Goal: Information Seeking & Learning: Learn about a topic

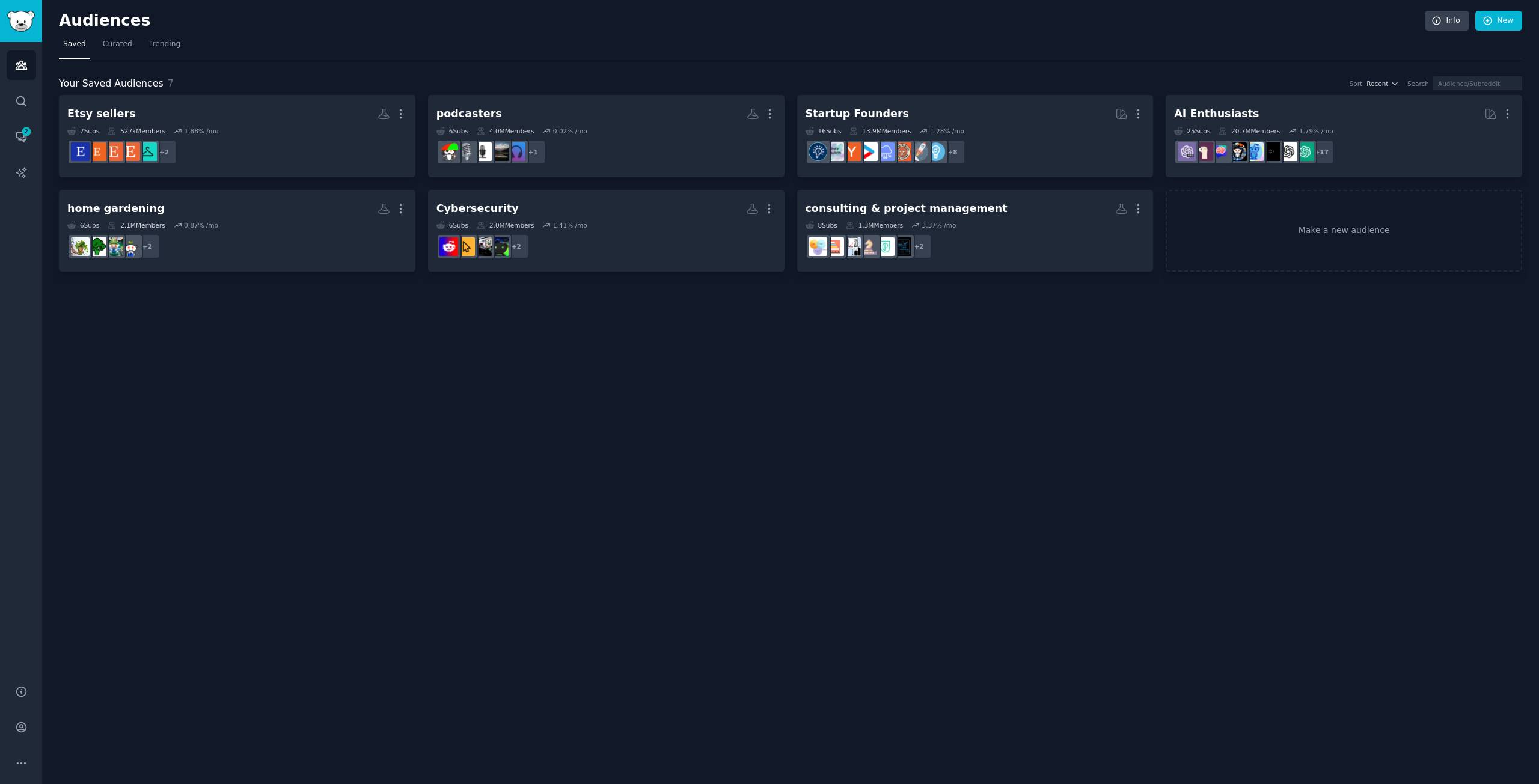
click at [273, 60] on div "Your Saved Audiences 7 Sort Recent Search Etsy sellers More 7 Sub s 527k Member…" at bounding box center [791, 166] width 1463 height 213
click at [281, 73] on div "Your Saved Audiences 7 Sort Recent Search Etsy sellers More 7 Sub s 527k Member…" at bounding box center [791, 166] width 1463 height 213
click at [274, 80] on div "Your Saved Audiences 7 Sort Recent Search" at bounding box center [791, 84] width 1463 height 15
click at [690, 489] on div "Audiences Info New Saved Curated Trending Your Saved Audiences 7 Sort Recent Se…" at bounding box center [791, 392] width 1497 height 784
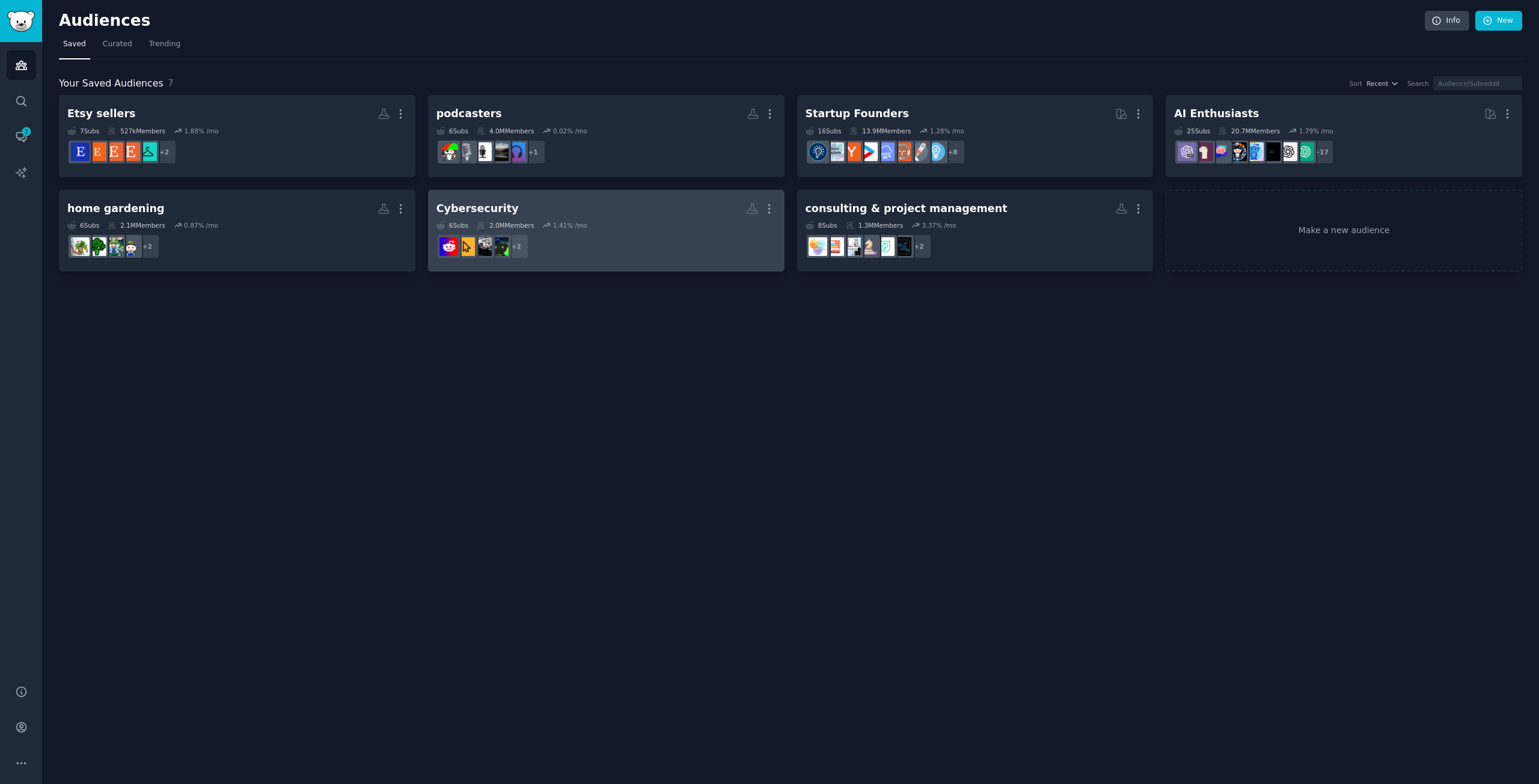
click at [650, 217] on h2 "Cybersecurity More" at bounding box center [606, 209] width 340 height 21
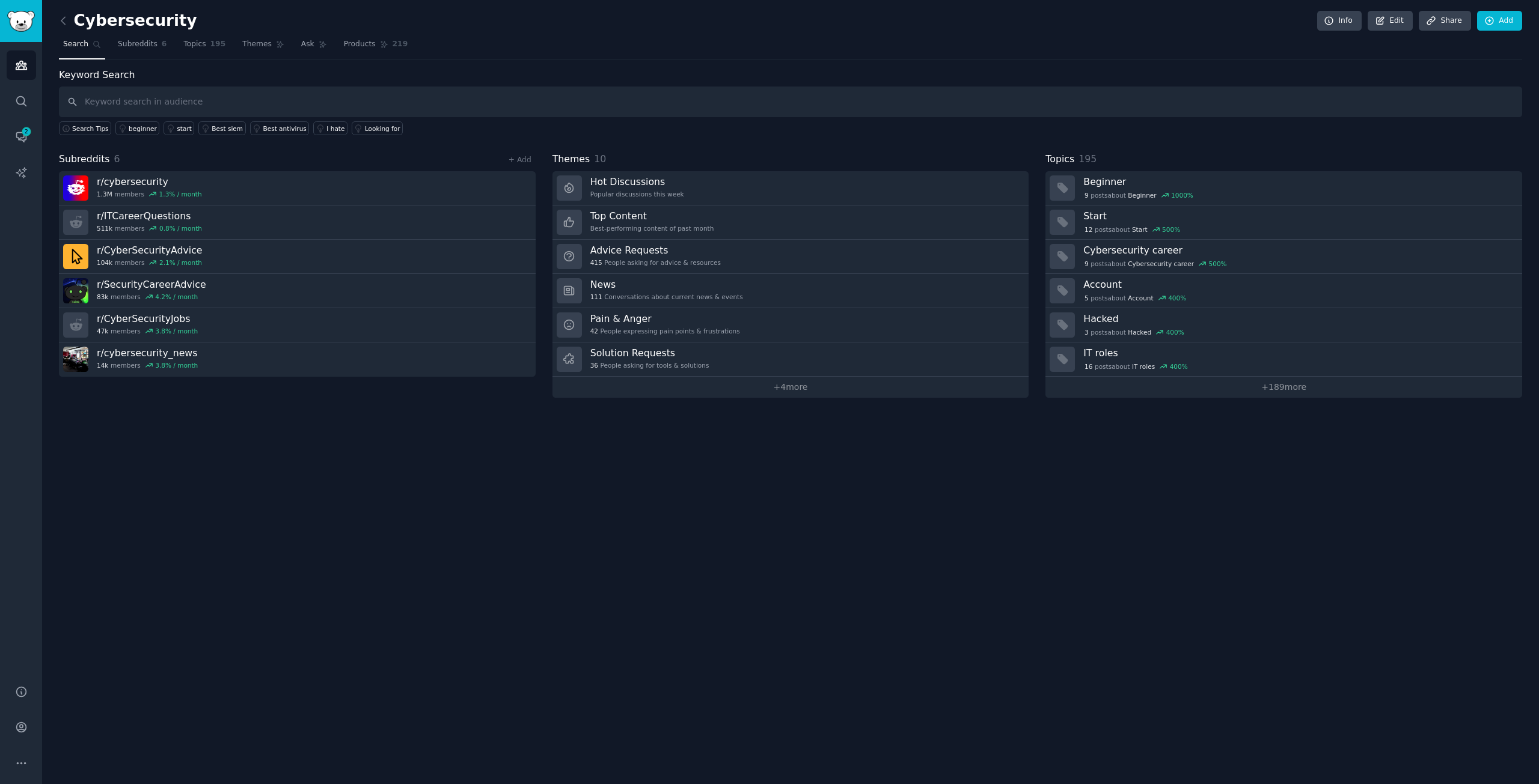
click at [742, 544] on div "Cybersecurity Info Edit Share Add Search Subreddits 6 Topics 195 Themes Ask Pro…" at bounding box center [791, 392] width 1497 height 784
drag, startPoint x: 951, startPoint y: 486, endPoint x: 963, endPoint y: 486, distance: 12.0
click at [951, 486] on div "Cybersecurity Info Edit Share Add Search Subreddits 6 Topics 195 Themes Ask Pro…" at bounding box center [791, 392] width 1497 height 784
drag, startPoint x: 918, startPoint y: 548, endPoint x: 920, endPoint y: 536, distance: 12.2
click at [917, 542] on div "Cybersecurity Info Edit Share Add Search Subreddits 6 Topics 195 Themes Ask Pro…" at bounding box center [791, 392] width 1497 height 784
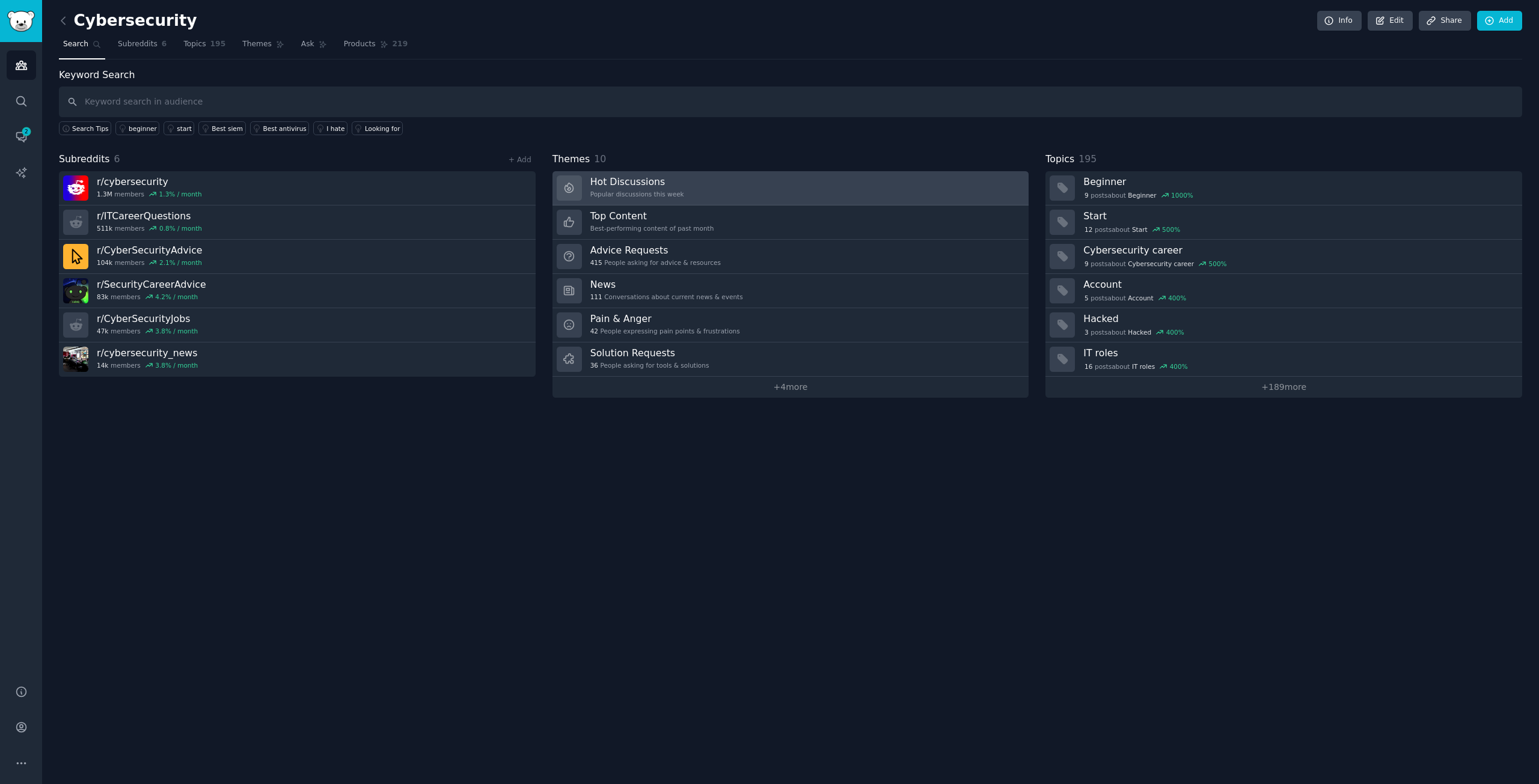
click at [677, 194] on link "Hot Discussions Popular discussions this week" at bounding box center [791, 188] width 477 height 35
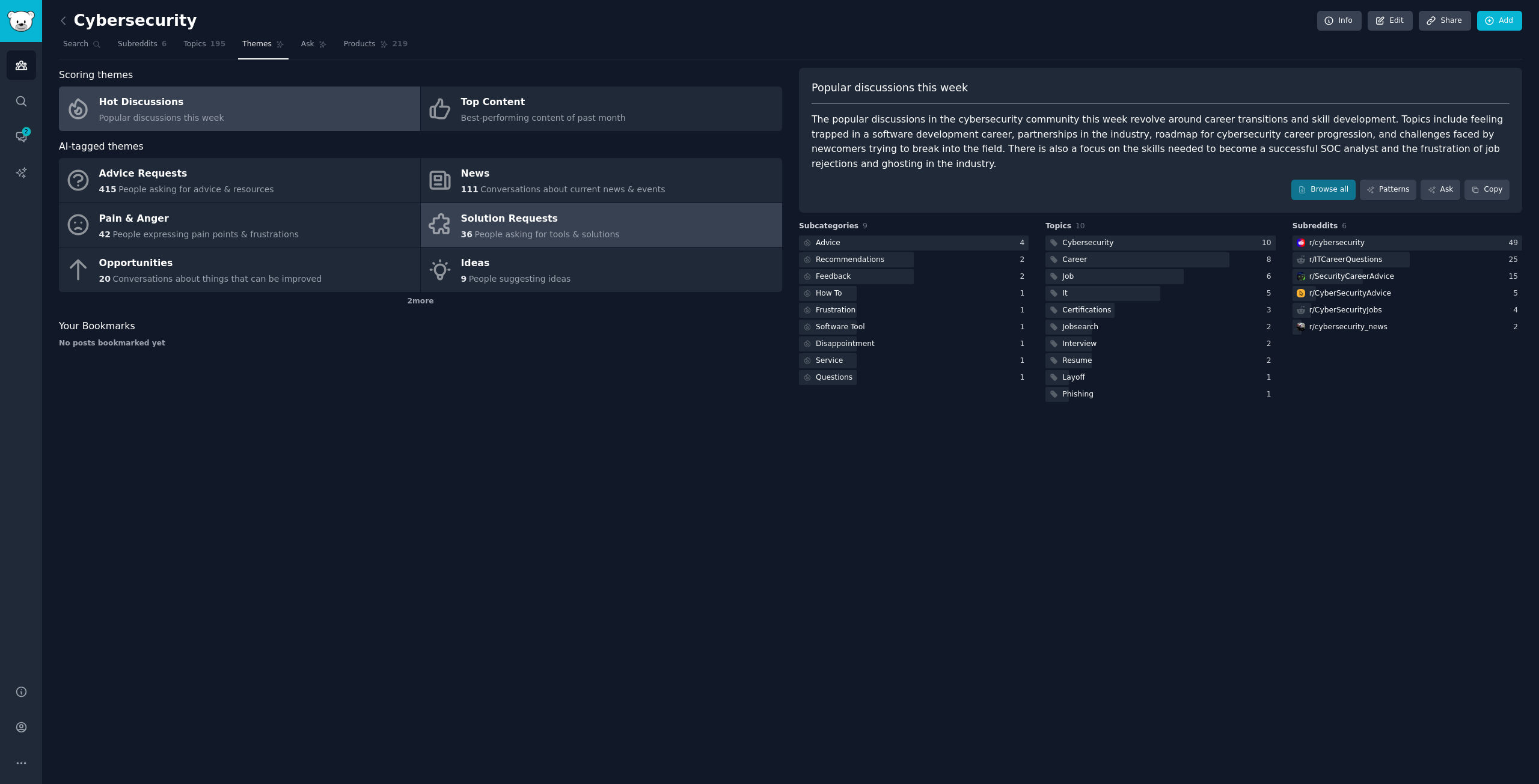
click at [539, 220] on div "Solution Requests" at bounding box center [540, 219] width 159 height 19
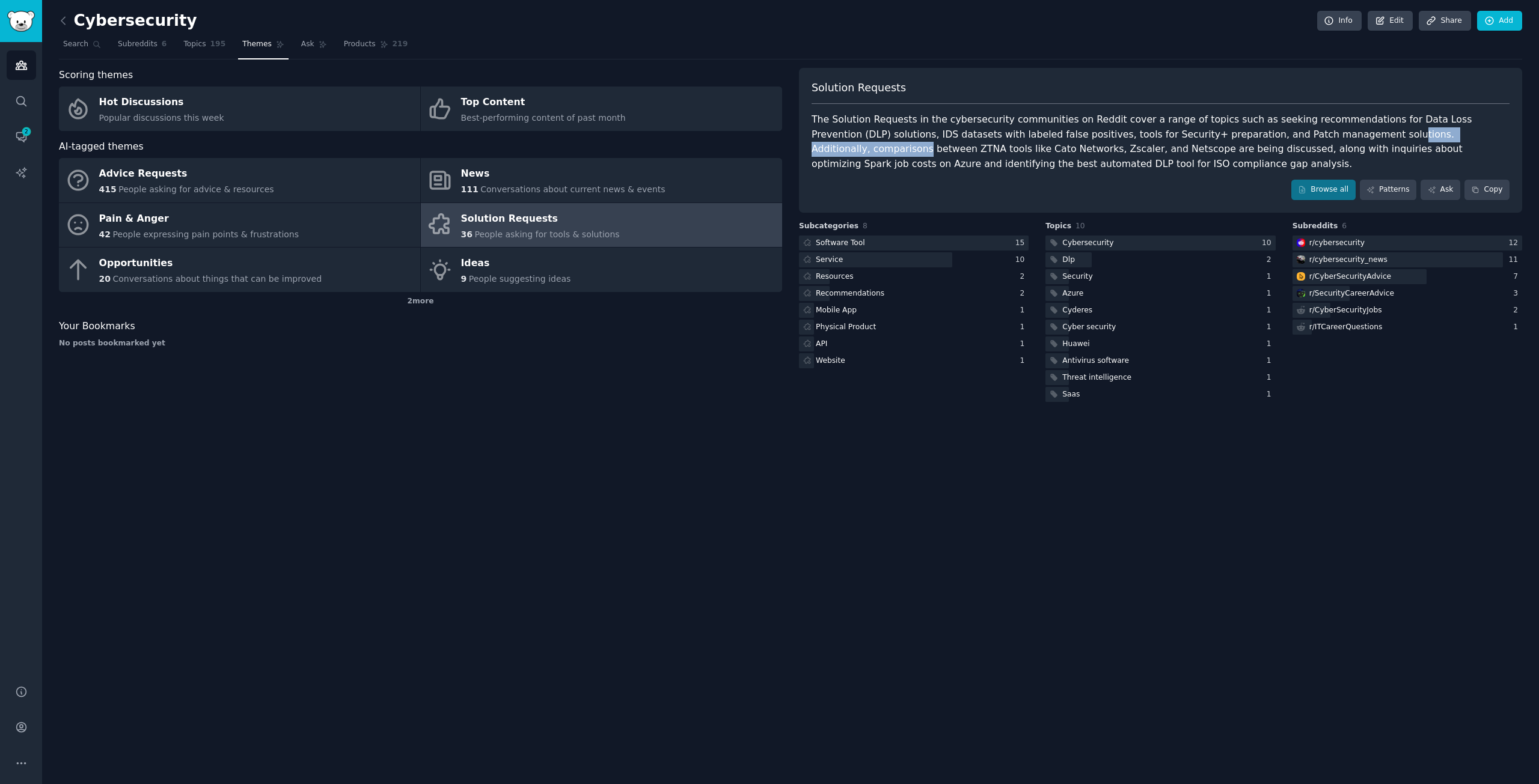
drag, startPoint x: 1234, startPoint y: 128, endPoint x: 1396, endPoint y: 131, distance: 162.0
click at [1367, 129] on div "The Solution Requests in the cybersecurity communities on Reddit cover a range …" at bounding box center [1160, 142] width 698 height 59
click at [1438, 130] on div "The Solution Requests in the cybersecurity communities on Reddit cover a range …" at bounding box center [1160, 142] width 698 height 59
click at [864, 239] on div at bounding box center [913, 243] width 229 height 15
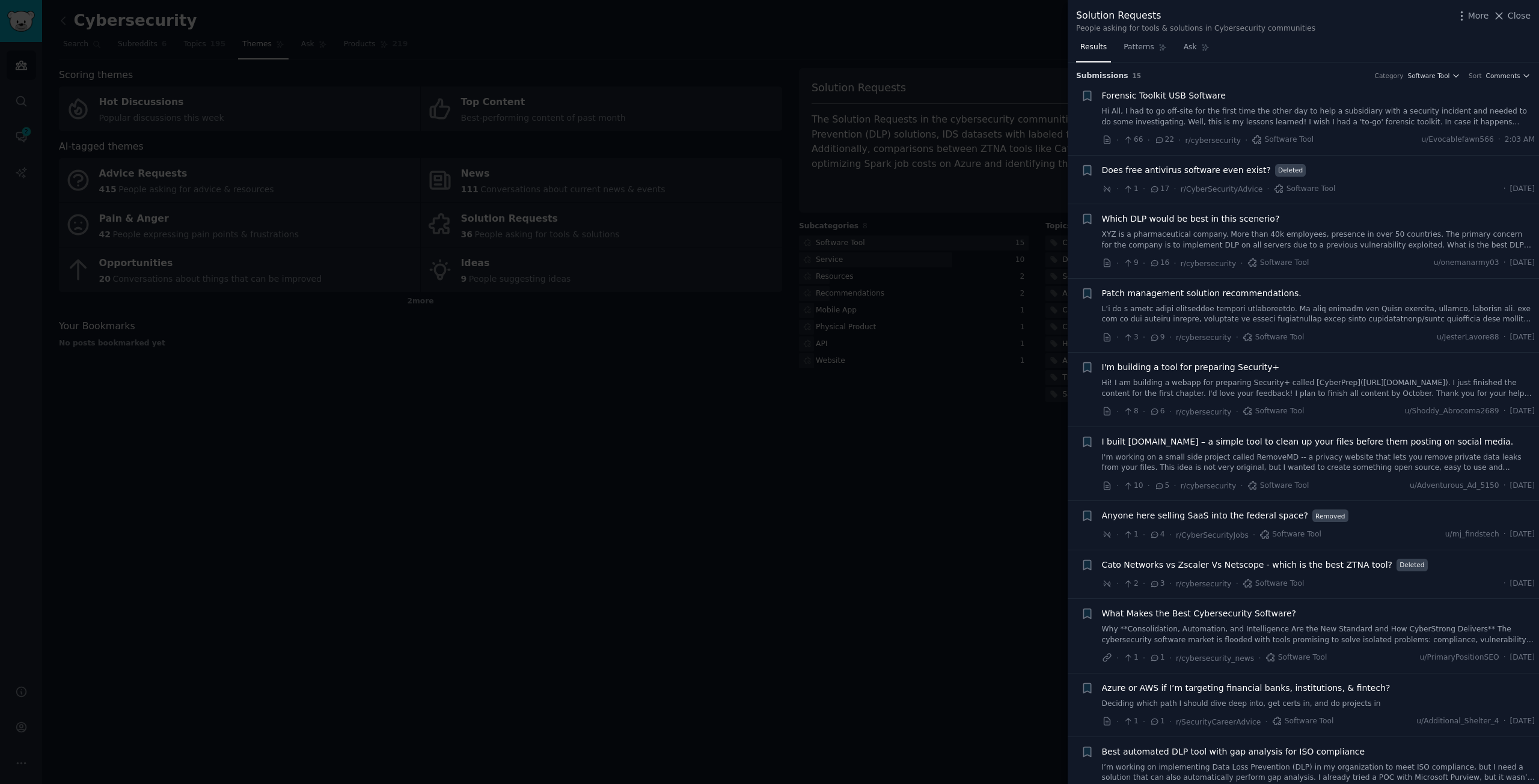
click at [844, 474] on div at bounding box center [769, 392] width 1539 height 784
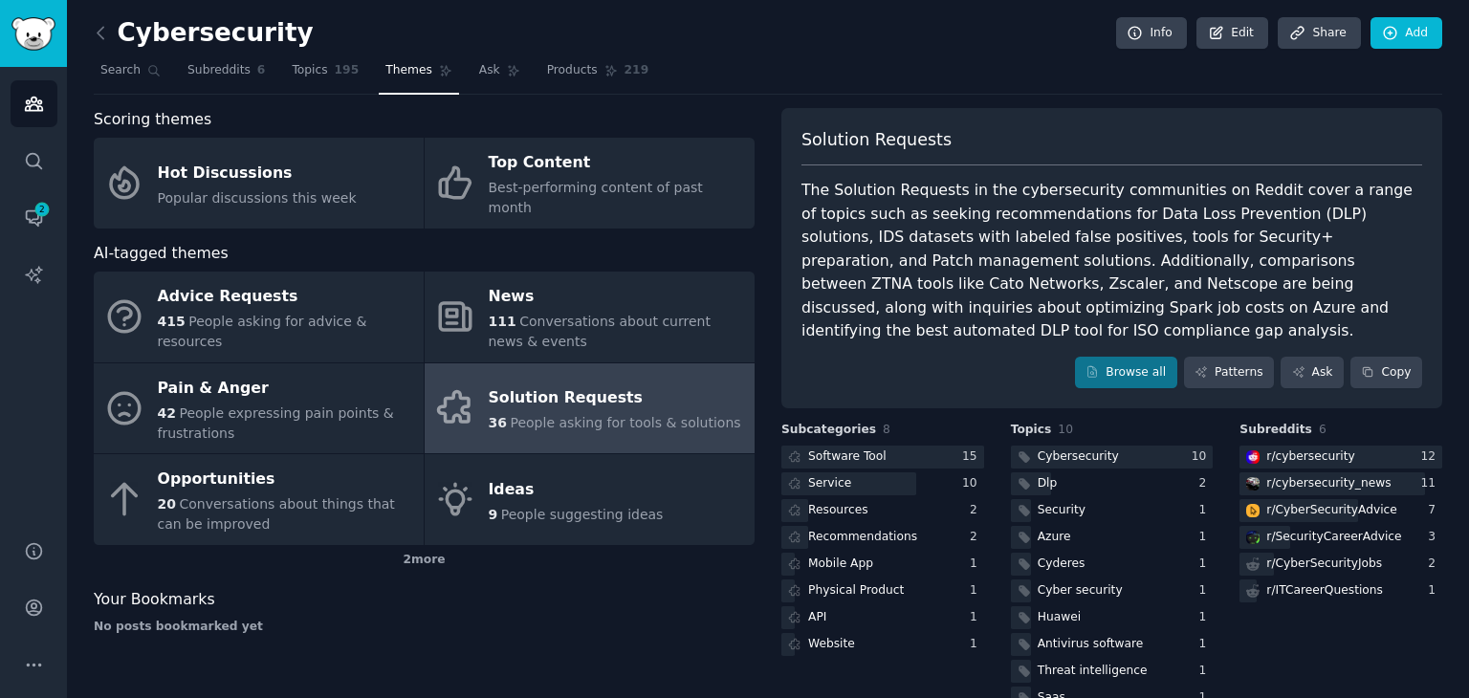
click at [588, 619] on div "No posts bookmarked yet" at bounding box center [424, 627] width 661 height 17
click at [102, 33] on icon at bounding box center [101, 33] width 20 height 20
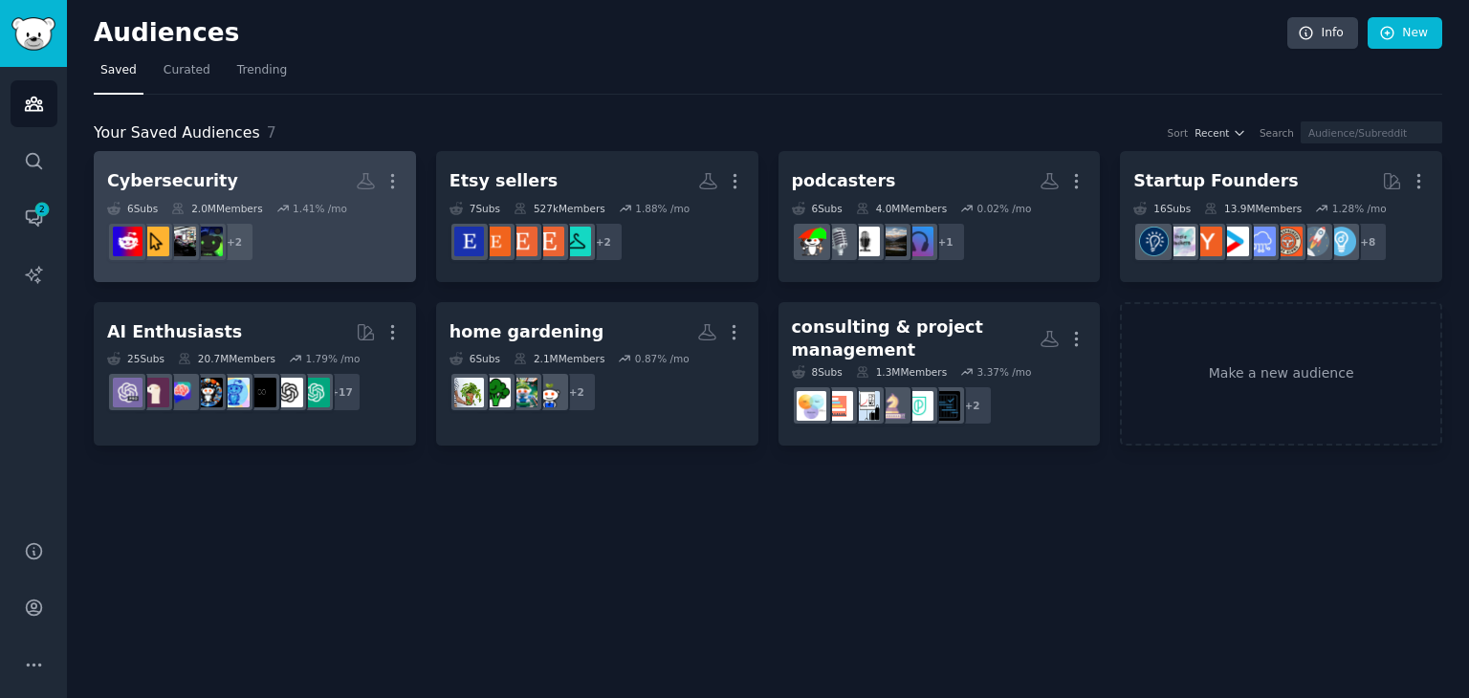
click at [244, 177] on h2 "Cybersecurity More" at bounding box center [255, 181] width 296 height 33
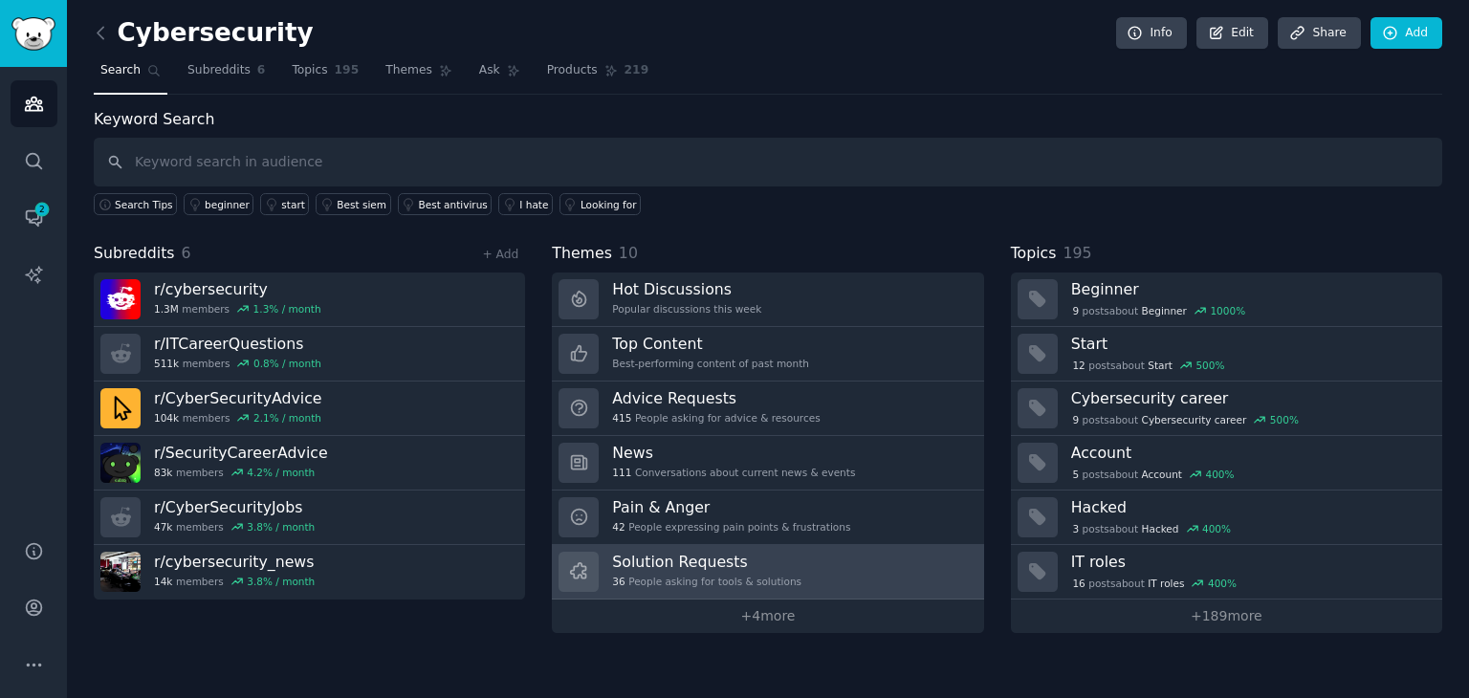
click at [670, 566] on h3 "Solution Requests" at bounding box center [706, 562] width 189 height 20
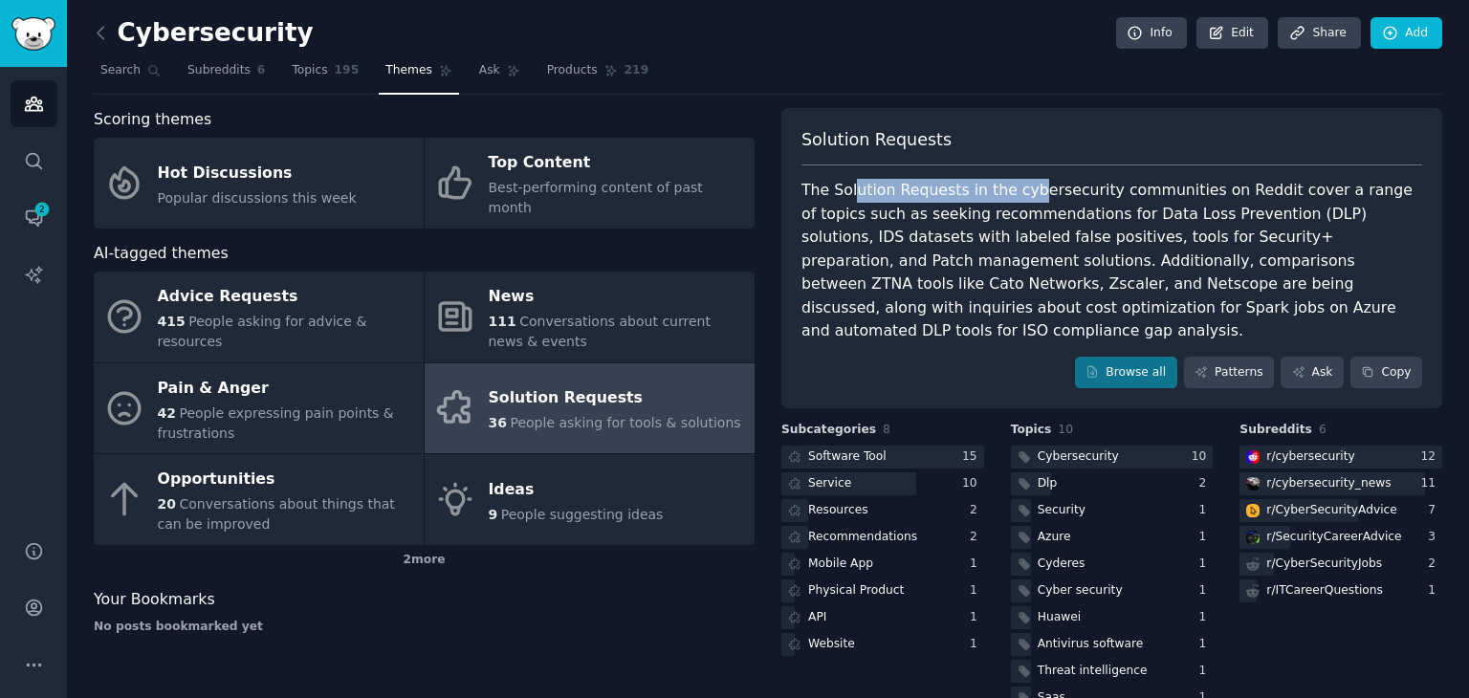
drag, startPoint x: 850, startPoint y: 188, endPoint x: 1014, endPoint y: 197, distance: 164.8
click at [1014, 197] on div "The Solution Requests in the cybersecurity communities on Reddit cover a range …" at bounding box center [1112, 261] width 621 height 165
click at [1288, 208] on div "The Solution Requests in the cybersecurity communities on Reddit cover a range …" at bounding box center [1112, 261] width 621 height 165
click at [904, 446] on div at bounding box center [883, 458] width 203 height 24
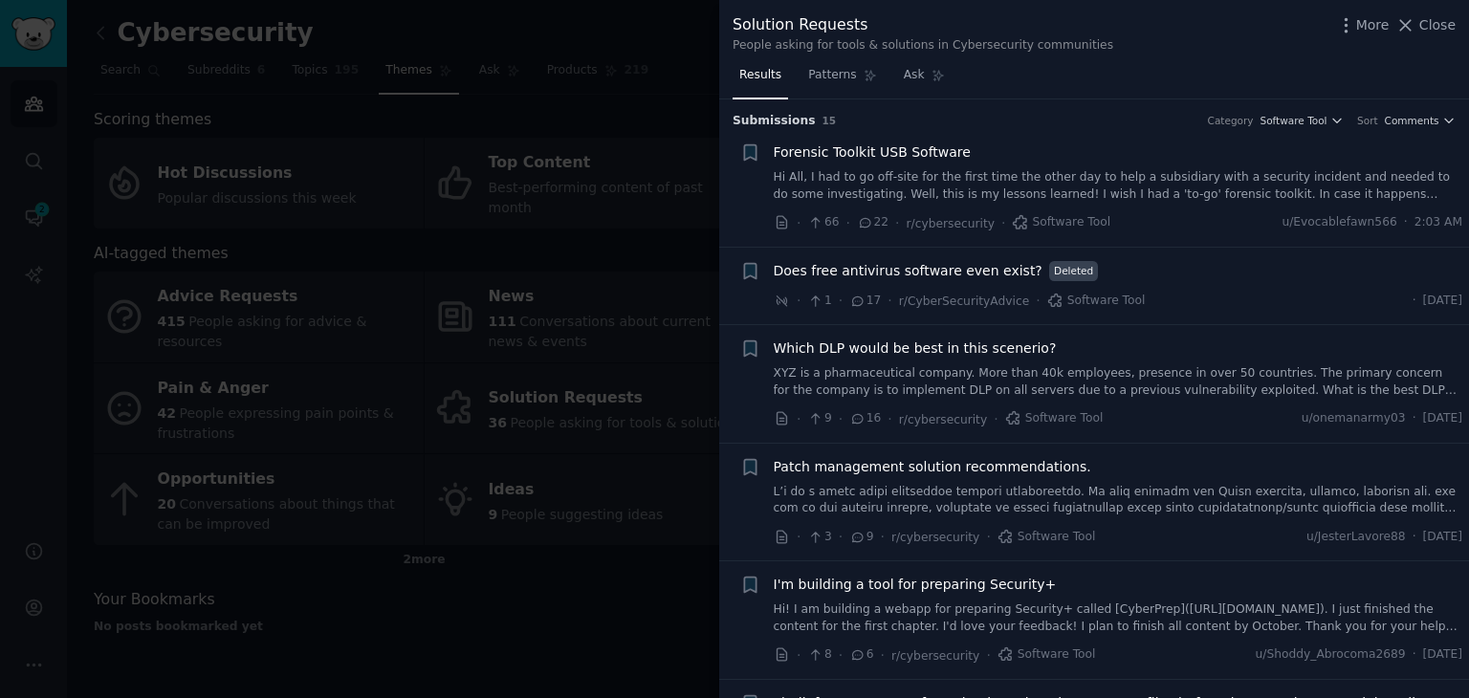
click at [1191, 182] on link "Hi All, I had to go off-site for the first time the other day to help a subsidi…" at bounding box center [1119, 185] width 690 height 33
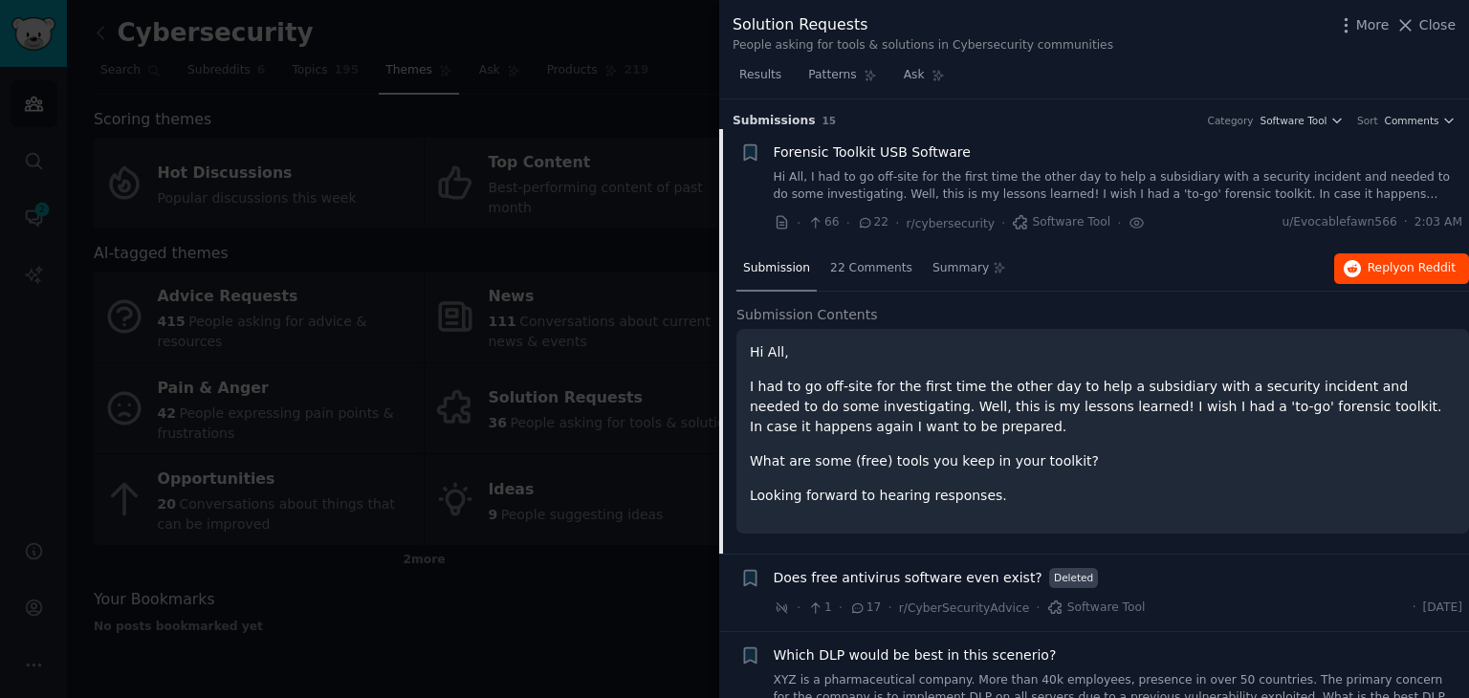
scroll to position [30, 0]
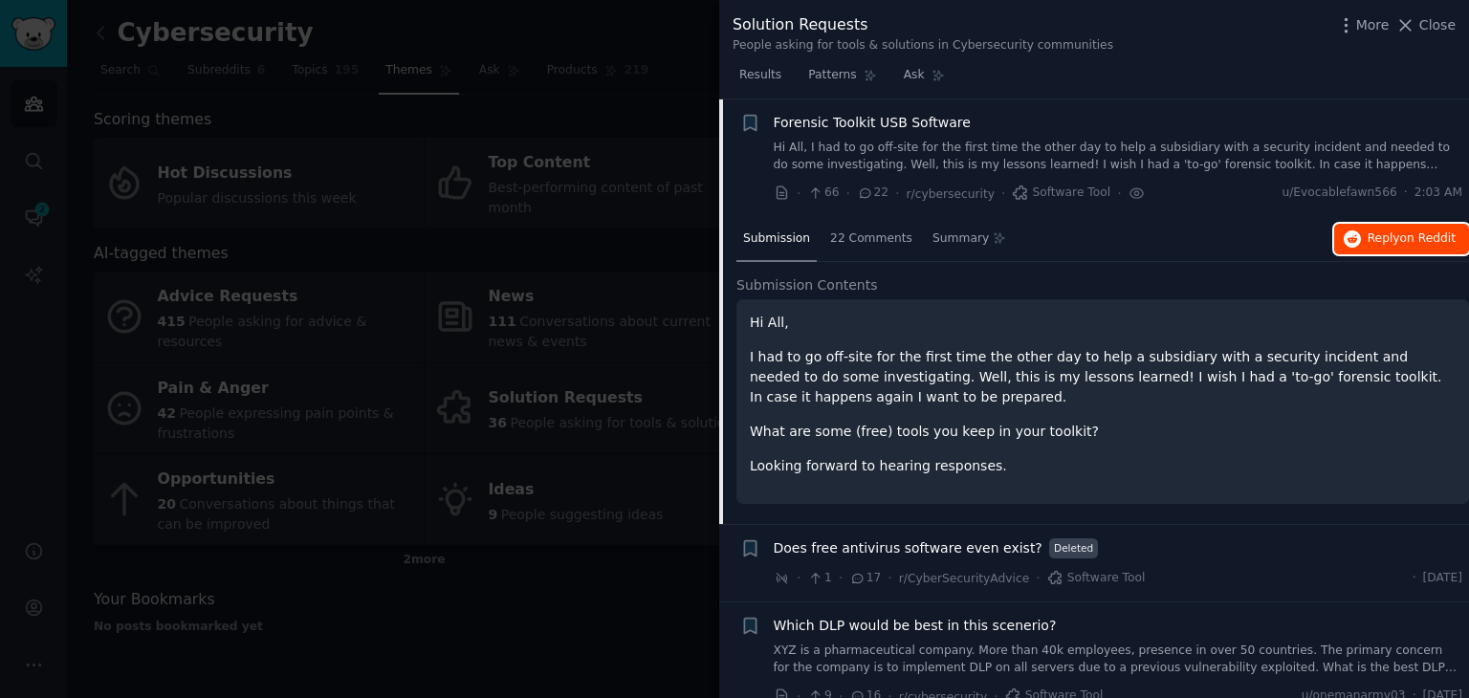
click at [1376, 238] on span "Reply on Reddit" at bounding box center [1412, 239] width 88 height 17
drag, startPoint x: 1042, startPoint y: 543, endPoint x: 1092, endPoint y: 548, distance: 50.9
click at [1092, 548] on div "Does free antivirus software even exist? Deleted" at bounding box center [1119, 549] width 690 height 20
click at [1209, 541] on div "Does free antivirus software even exist? Deleted" at bounding box center [1119, 549] width 690 height 20
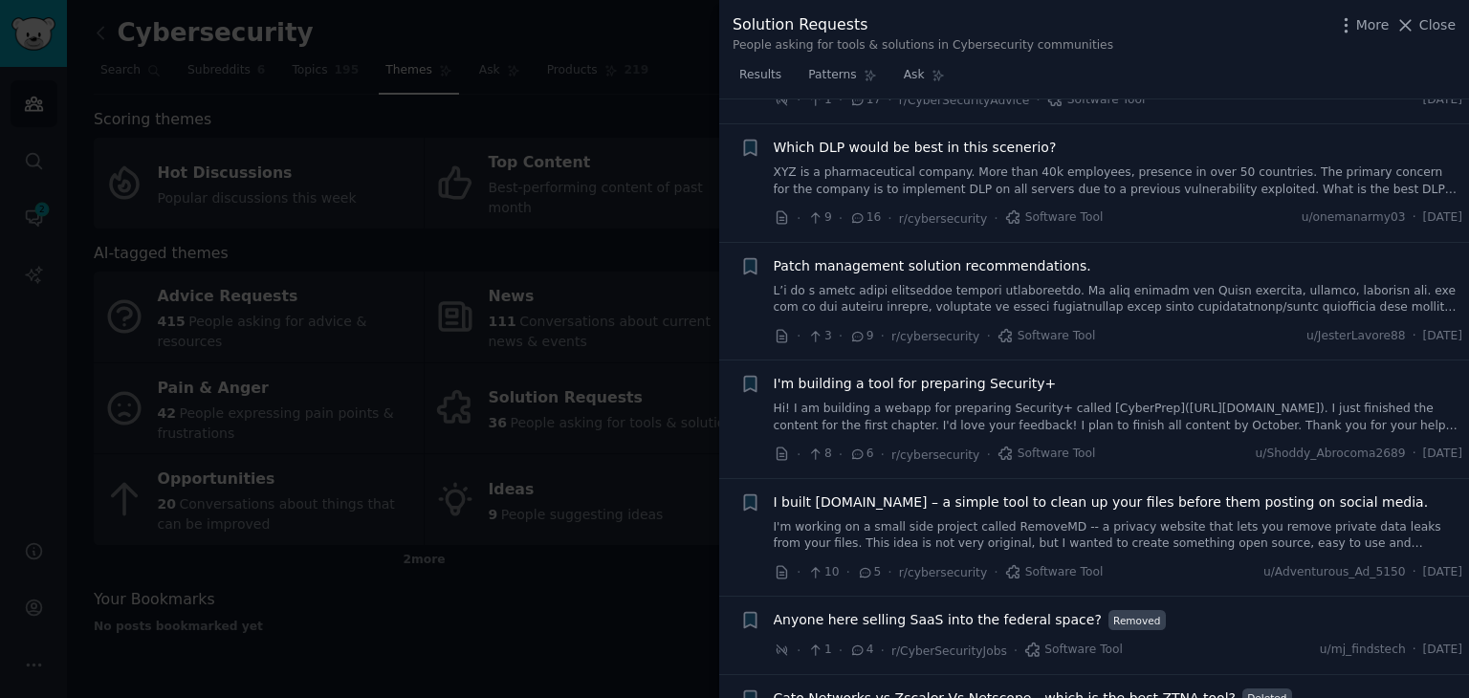
click at [941, 177] on link "XYZ is a pharmaceutical company. More than 40k employees, presence in over 50 c…" at bounding box center [1119, 181] width 690 height 33
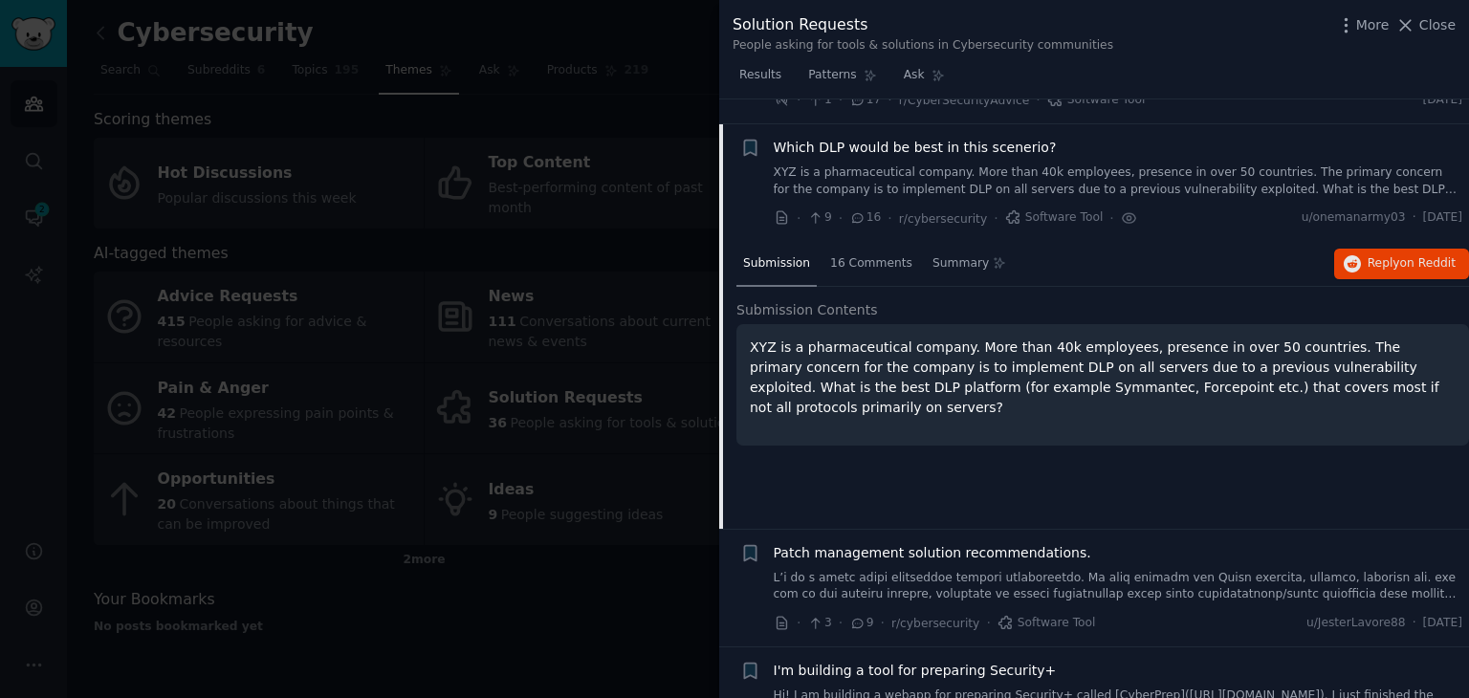
scroll to position [226, 0]
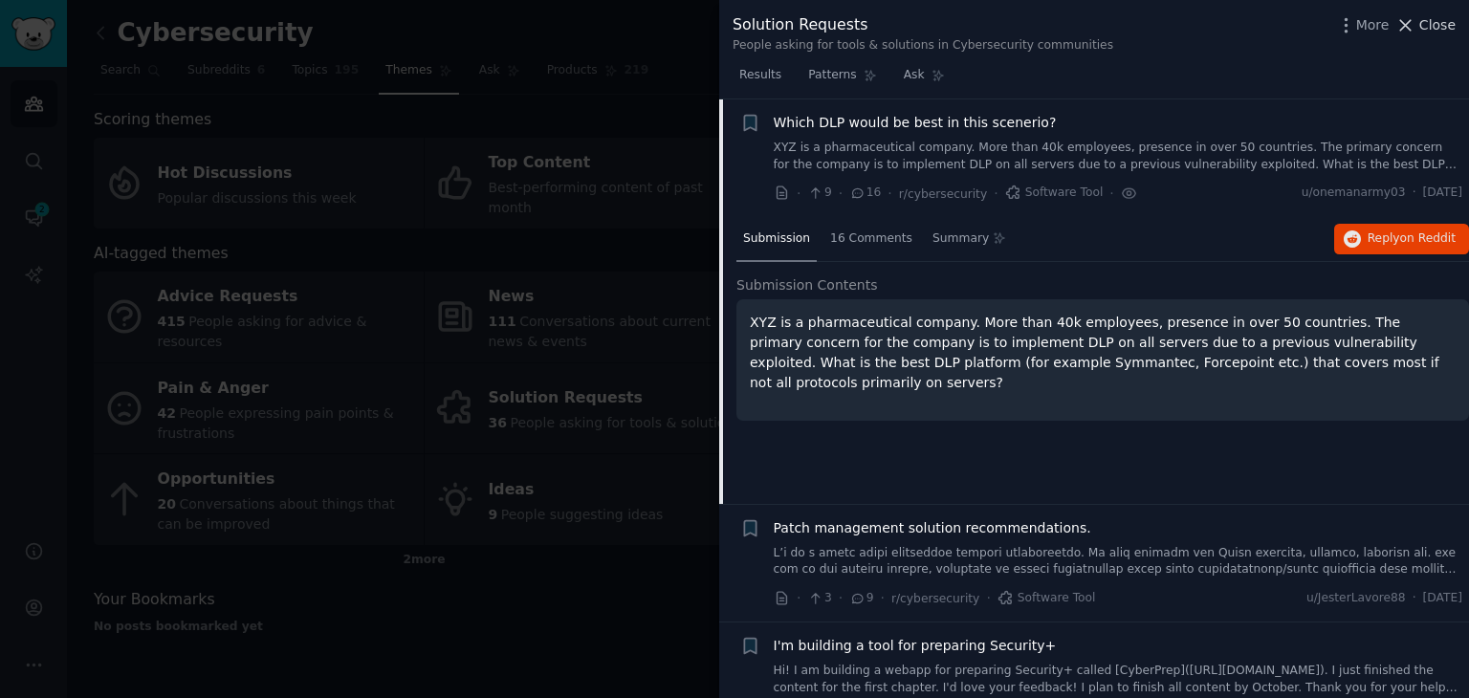
click at [1416, 27] on icon at bounding box center [1406, 25] width 20 height 20
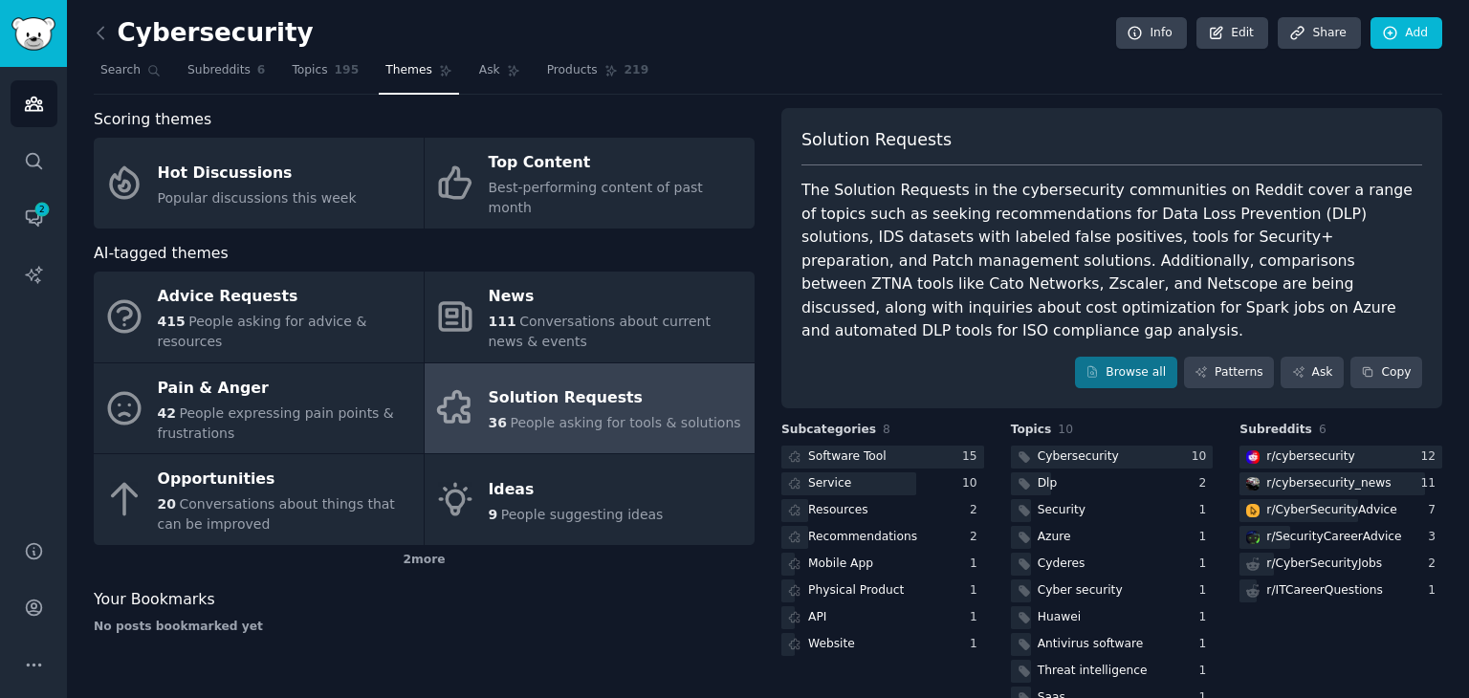
click at [903, 206] on div "The Solution Requests in the cybersecurity communities on Reddit cover a range …" at bounding box center [1112, 261] width 621 height 165
click at [96, 28] on icon at bounding box center [101, 33] width 20 height 20
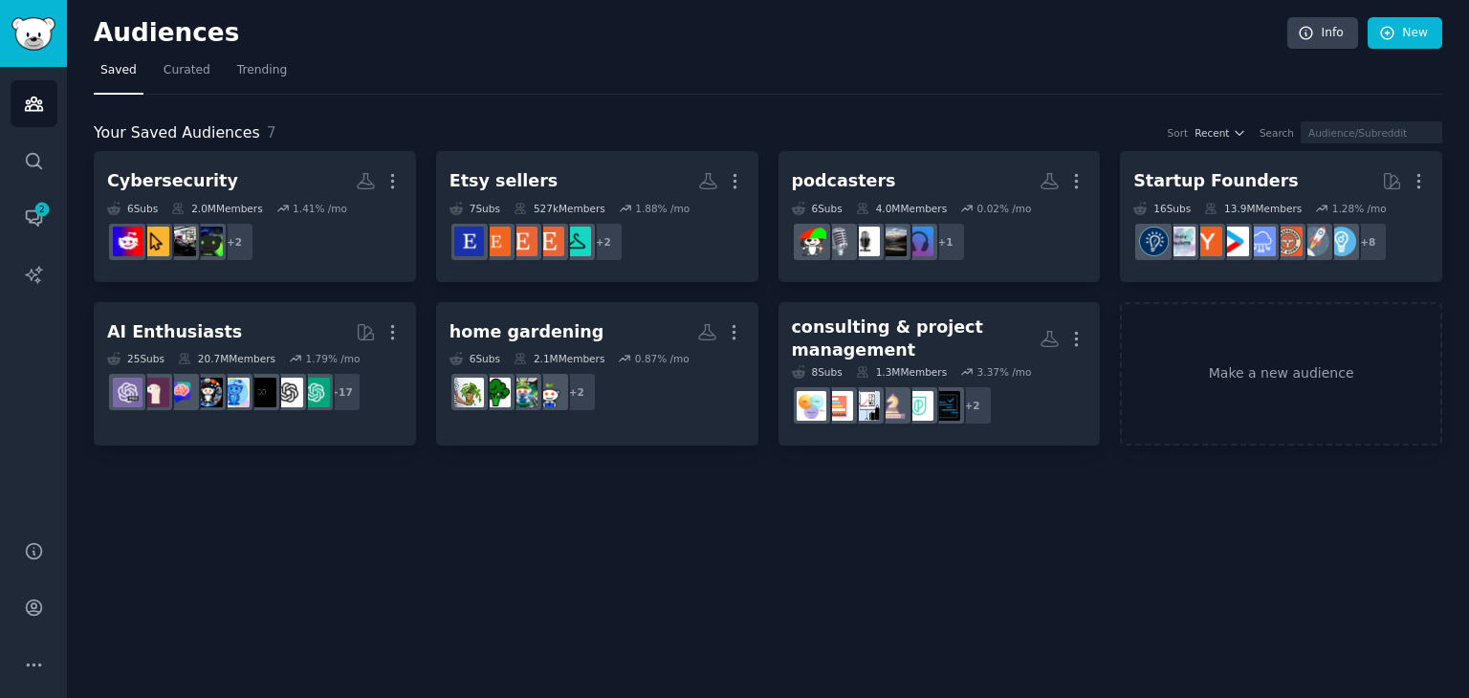
click at [408, 122] on div "Your Saved Audiences 7 Sort Recent Search" at bounding box center [768, 133] width 1349 height 24
click at [533, 95] on div "Your Saved Audiences 7 Sort Recent Search Cybersecurity More 6 Sub s 2.0M Membe…" at bounding box center [768, 271] width 1349 height 352
click at [556, 114] on div "Your Saved Audiences 7 Sort Recent Search Cybersecurity More 6 Sub s 2.0M Membe…" at bounding box center [768, 271] width 1349 height 352
drag, startPoint x: 194, startPoint y: 127, endPoint x: 301, endPoint y: 128, distance: 107.1
click at [298, 128] on div "Your Saved Audiences 7 Sort Recent Search" at bounding box center [768, 133] width 1349 height 24
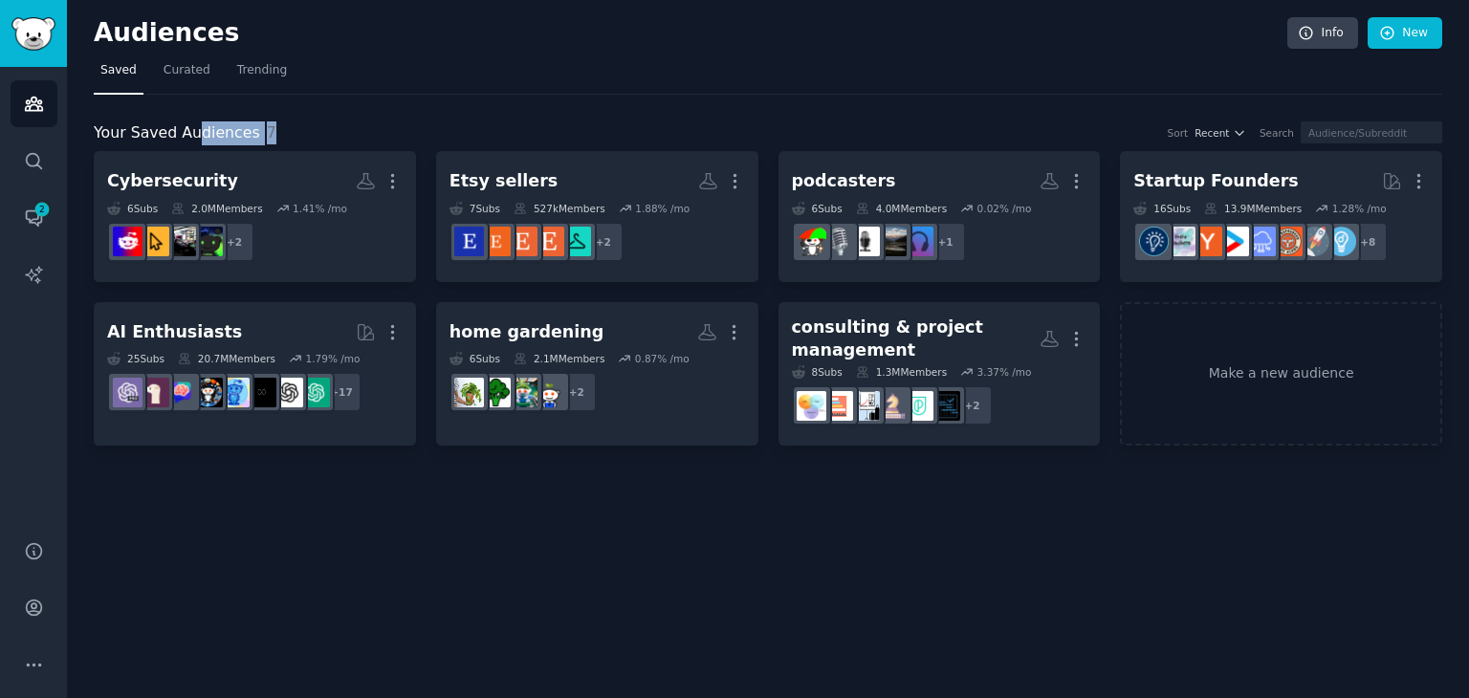
click at [383, 121] on div "Your Saved Audiences 7 Sort Recent Search" at bounding box center [768, 133] width 1349 height 24
